Goal: Check status: Check status

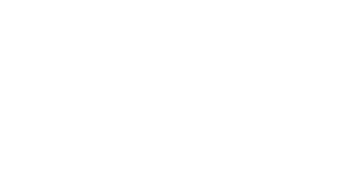
click at [302, 29] on button "Close" at bounding box center [291, 31] width 21 height 9
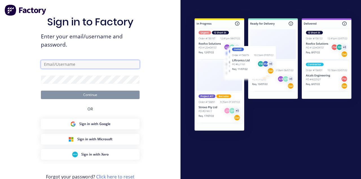
click at [48, 69] on input "text" at bounding box center [90, 64] width 99 height 8
type input "[EMAIL_ADDRESS][DOMAIN_NAME]"
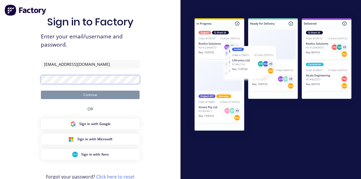
click at [41, 91] on button "Continue" at bounding box center [90, 95] width 99 height 8
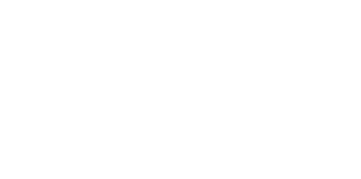
click at [75, 81] on button "Tracking" at bounding box center [48, 78] width 54 height 14
click at [302, 32] on button "Close" at bounding box center [291, 31] width 21 height 9
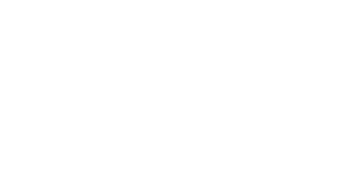
click at [52, 78] on div "Tracking" at bounding box center [45, 77] width 16 height 5
click at [302, 33] on button "Close" at bounding box center [291, 31] width 21 height 9
click at [75, 74] on button "Tracking" at bounding box center [48, 78] width 54 height 14
